Goal: Task Accomplishment & Management: Use online tool/utility

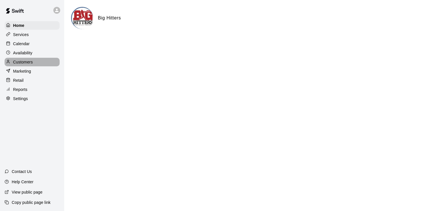
click at [28, 65] on p "Customers" at bounding box center [23, 62] width 20 height 6
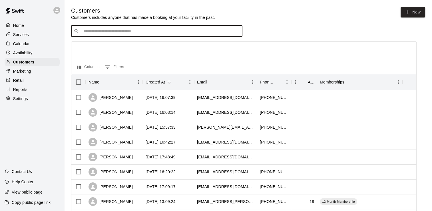
click at [145, 33] on input "Search customers by name or email" at bounding box center [161, 31] width 158 height 6
type input "******"
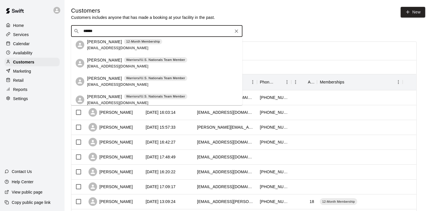
scroll to position [57, 0]
click at [105, 44] on div "Carter Henke 12-Month Membership bhscoachhenke@gmail.com" at bounding box center [124, 45] width 75 height 12
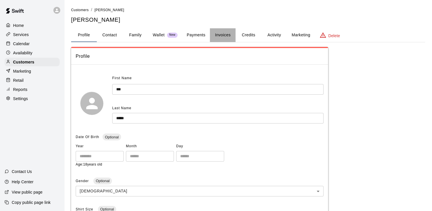
click at [223, 35] on button "Invoices" at bounding box center [223, 35] width 26 height 14
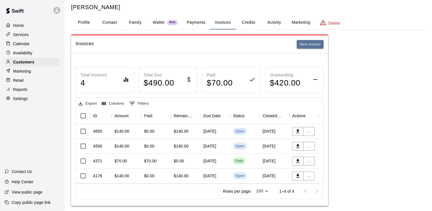
scroll to position [23, 0]
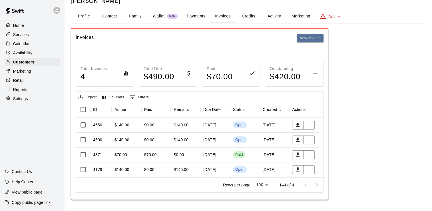
click at [251, 166] on div "Open" at bounding box center [245, 169] width 24 height 7
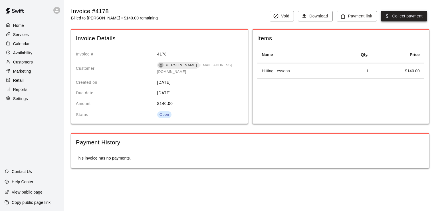
click at [406, 18] on button "Collect payment" at bounding box center [404, 16] width 46 height 11
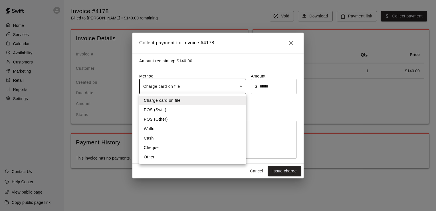
click at [209, 87] on body "Home Services Calendar Availability Customers Marketing Retail Reports Settings…" at bounding box center [218, 89] width 436 height 179
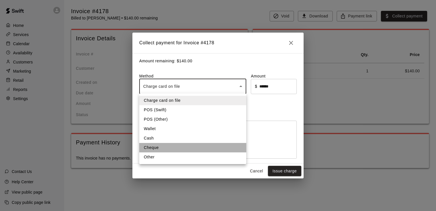
click at [173, 147] on li "Cheque" at bounding box center [192, 147] width 107 height 9
type input "******"
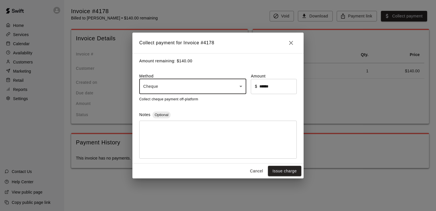
click at [176, 132] on textarea at bounding box center [217, 139] width 149 height 29
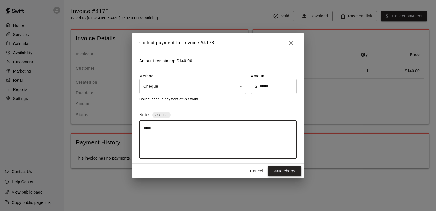
type textarea "*****"
click at [282, 172] on button "Issue charge" at bounding box center [284, 170] width 33 height 11
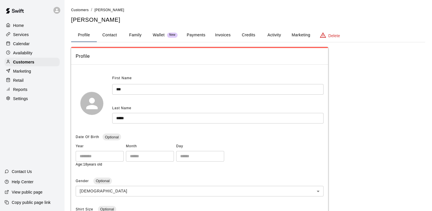
click at [219, 35] on button "Invoices" at bounding box center [223, 35] width 26 height 14
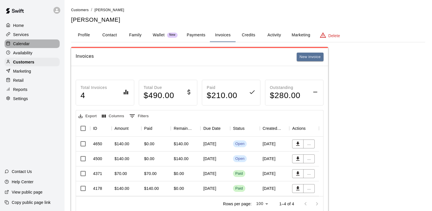
click at [32, 44] on div "Calendar" at bounding box center [32, 43] width 55 height 9
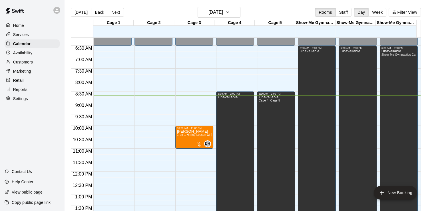
scroll to position [112, 0]
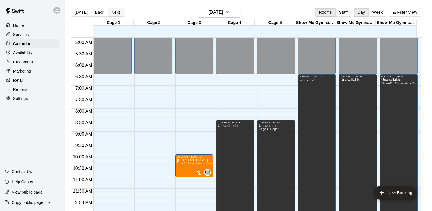
click at [115, 14] on button "Next" at bounding box center [116, 12] width 16 height 9
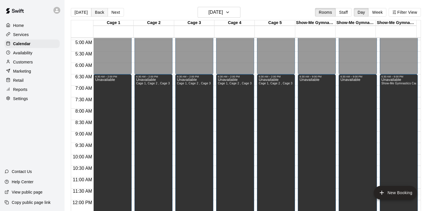
click at [97, 13] on button "Back" at bounding box center [99, 12] width 17 height 9
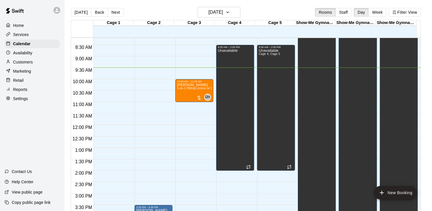
scroll to position [228, 0]
